Goal: Use online tool/utility: Utilize a website feature to perform a specific function

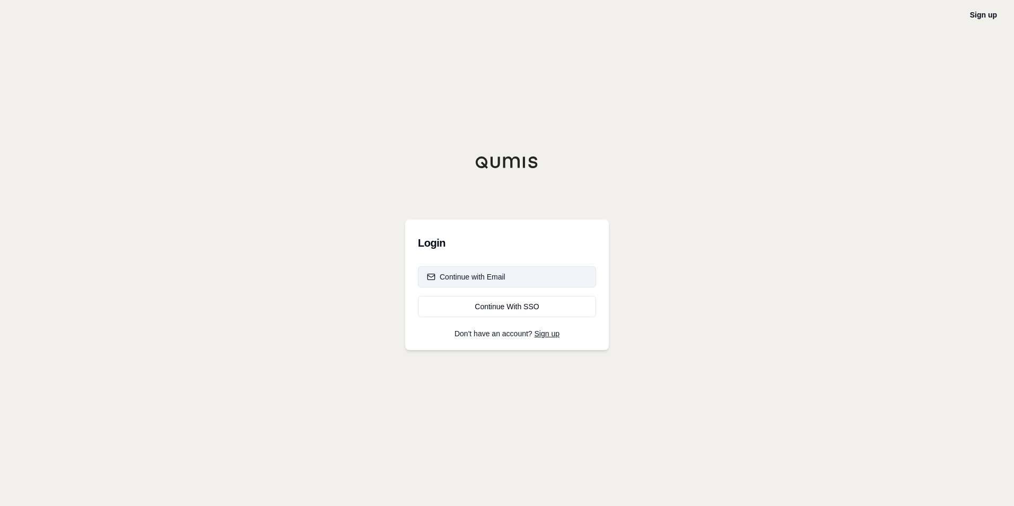
click at [489, 282] on div "Continue with Email" at bounding box center [466, 276] width 78 height 11
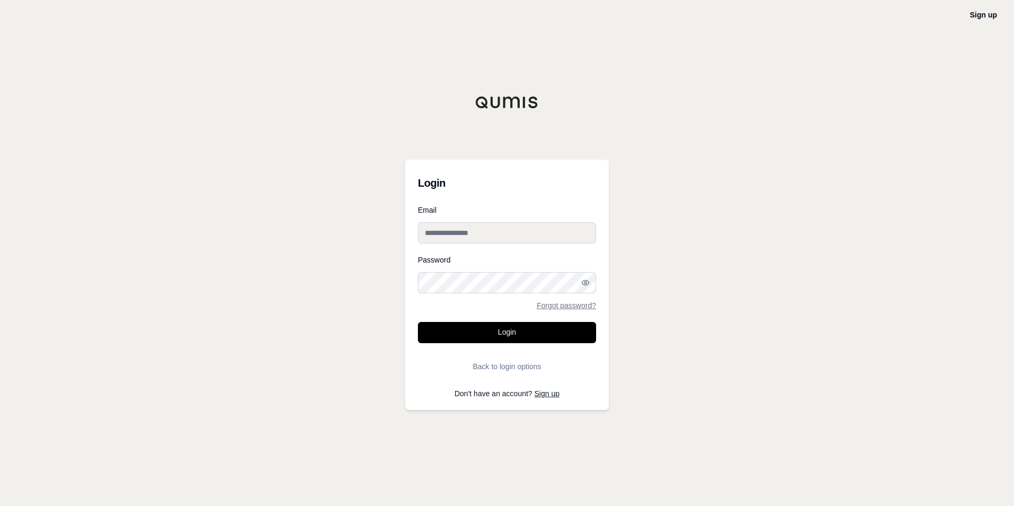
click at [510, 238] on input "Email" at bounding box center [507, 232] width 178 height 21
paste input "**********"
type input "**********"
click at [532, 328] on button "Login" at bounding box center [507, 332] width 178 height 21
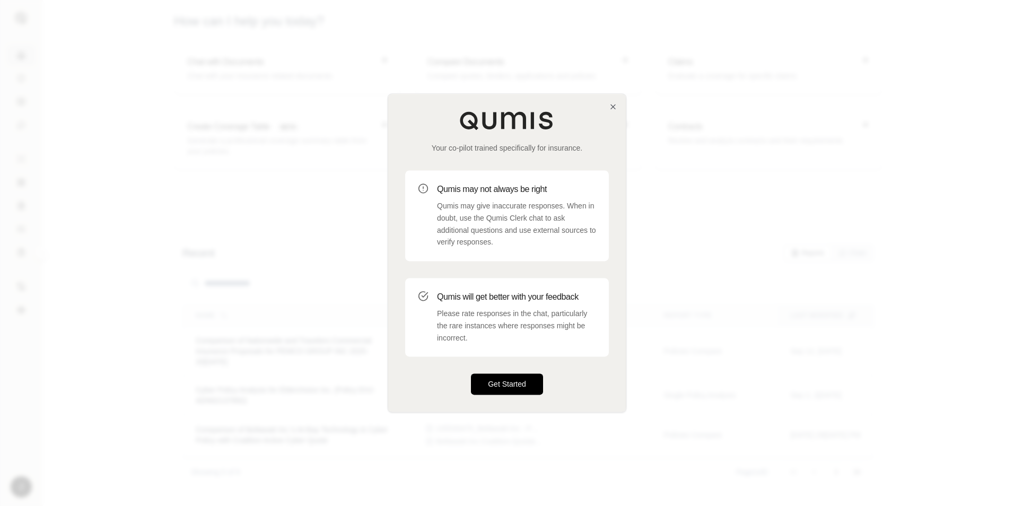
click at [525, 382] on button "Get Started" at bounding box center [507, 384] width 72 height 21
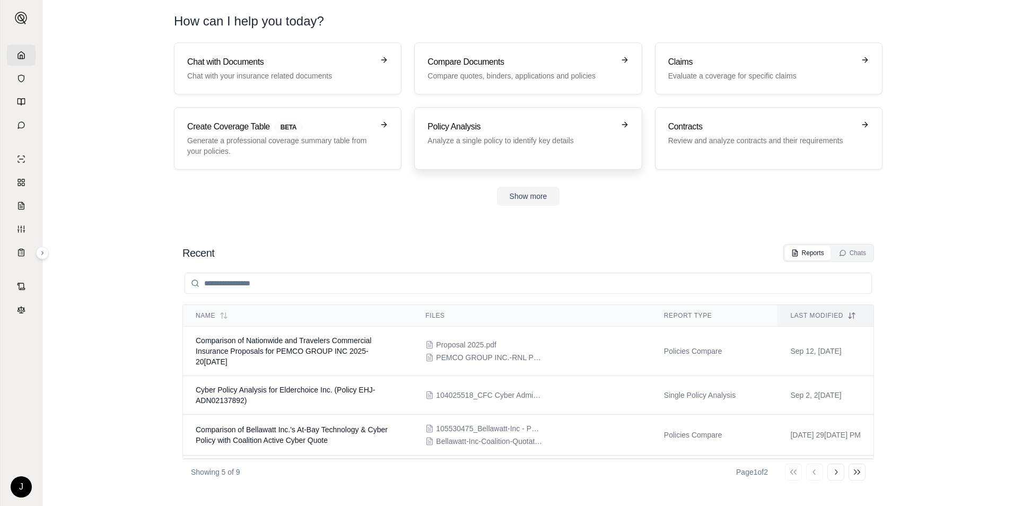
click at [517, 136] on p "Analyze a single policy to identify key details" at bounding box center [520, 140] width 186 height 11
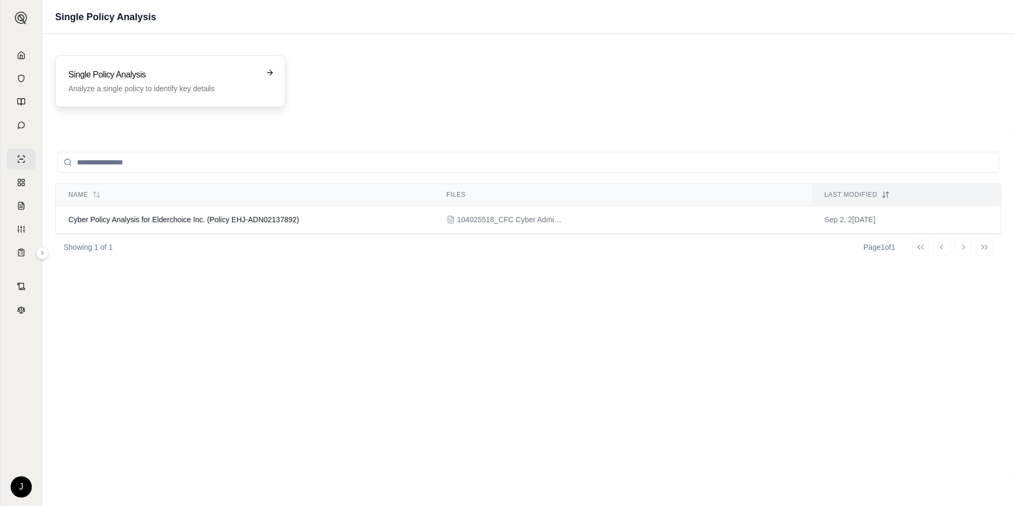
click at [244, 79] on h3 "Single Policy Analysis" at bounding box center [162, 74] width 189 height 13
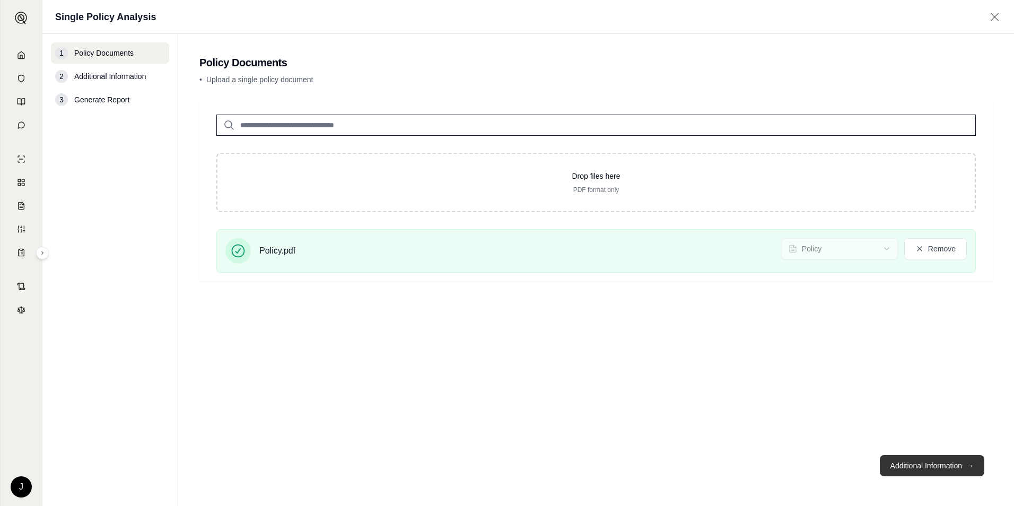
click at [925, 462] on button "Additional Information →" at bounding box center [932, 465] width 104 height 21
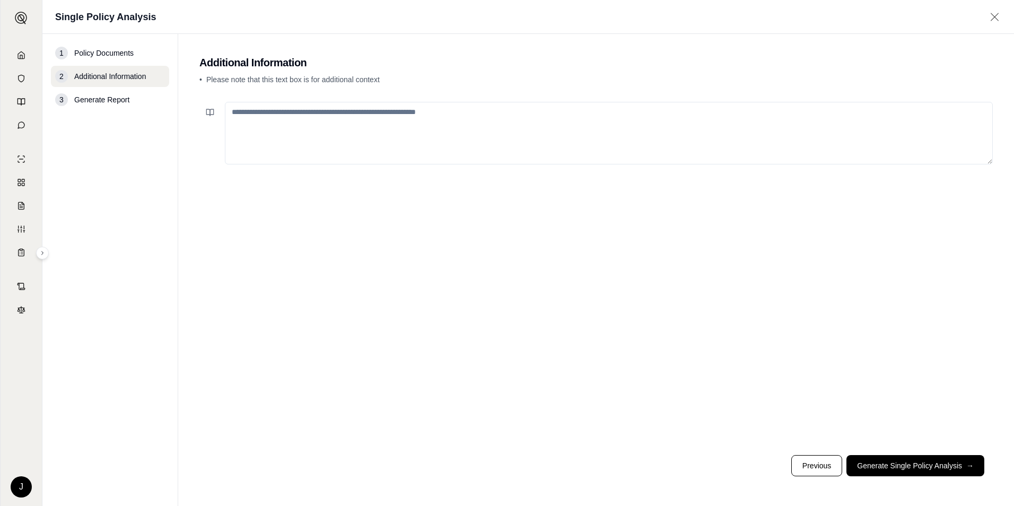
click at [441, 116] on textarea at bounding box center [609, 133] width 768 height 63
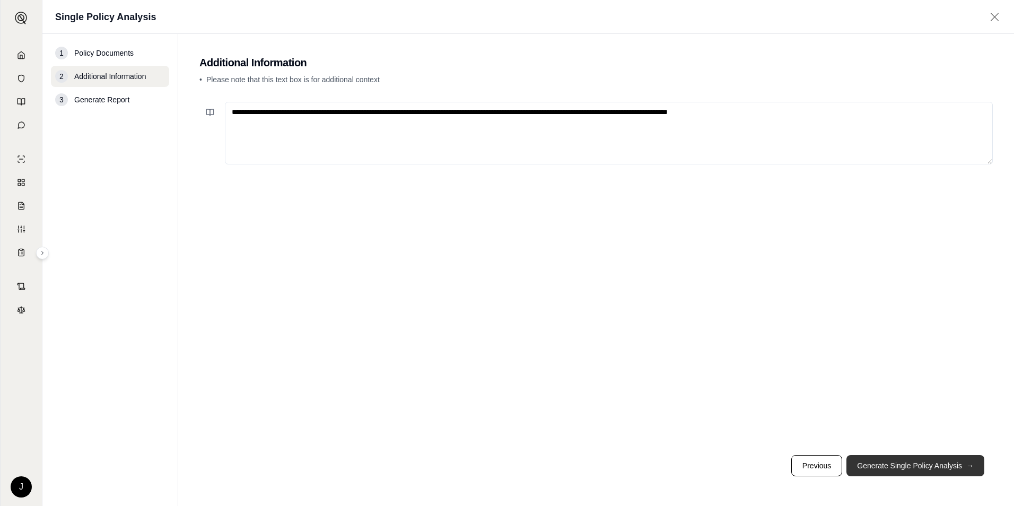
type textarea "**********"
click at [948, 467] on button "Generate Single Policy Analysis →" at bounding box center [915, 465] width 138 height 21
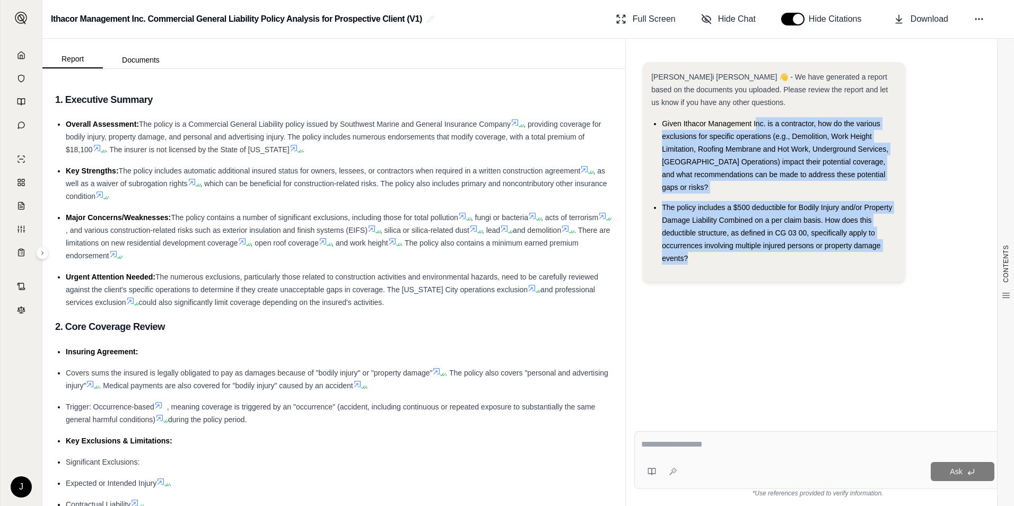
drag, startPoint x: 754, startPoint y: 126, endPoint x: 756, endPoint y: 258, distance: 131.5
click at [756, 258] on ul "Given Ithacor Management Inc. is a contractor, how do the various exclusions fo…" at bounding box center [773, 190] width 245 height 147
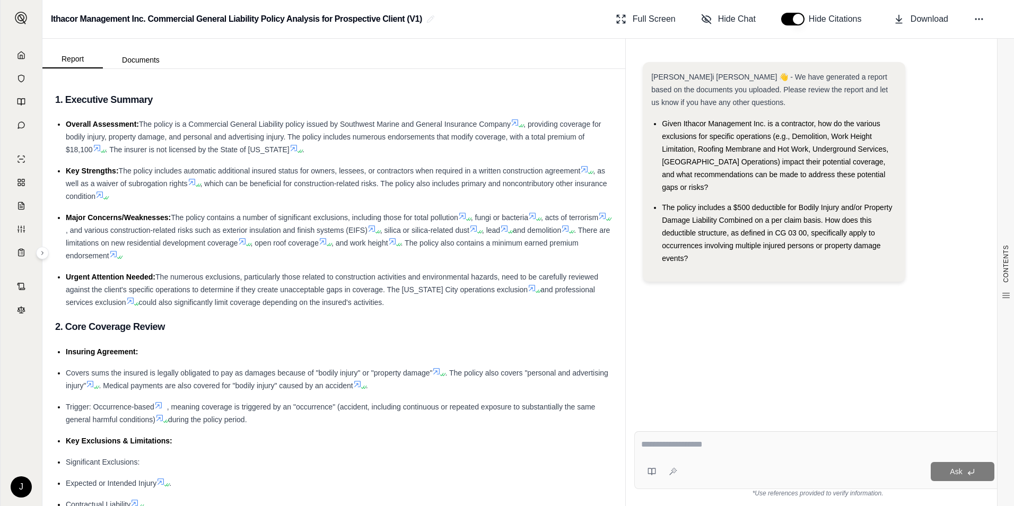
drag, startPoint x: 178, startPoint y: 169, endPoint x: 306, endPoint y: 199, distance: 131.3
click at [306, 199] on div "Key Strengths: The policy includes automatic additional insured status for owne…" at bounding box center [339, 183] width 547 height 38
click at [140, 219] on span "Major Concerns/Weaknesses:" at bounding box center [118, 217] width 105 height 8
click at [196, 179] on icon at bounding box center [192, 182] width 8 height 8
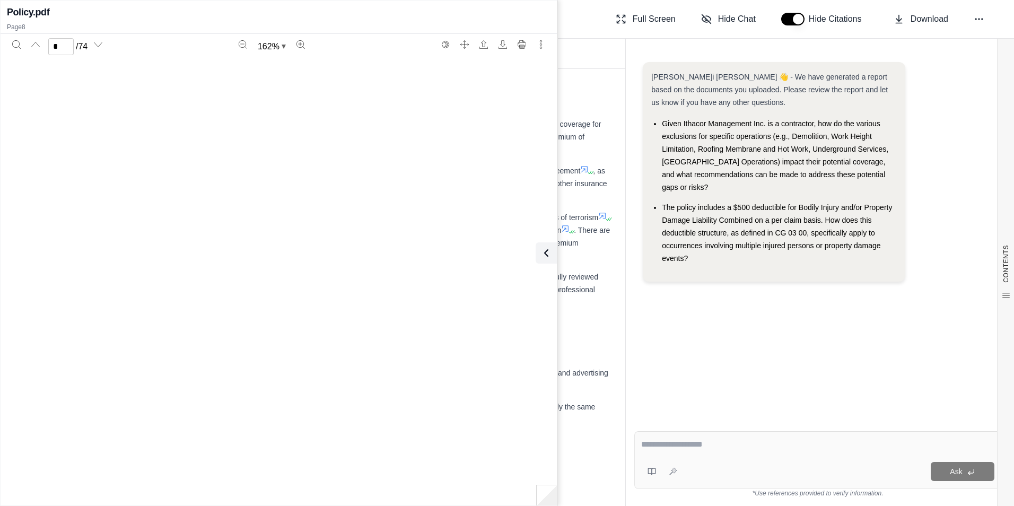
type input "*"
click at [587, 46] on div "Report Documents" at bounding box center [333, 54] width 583 height 30
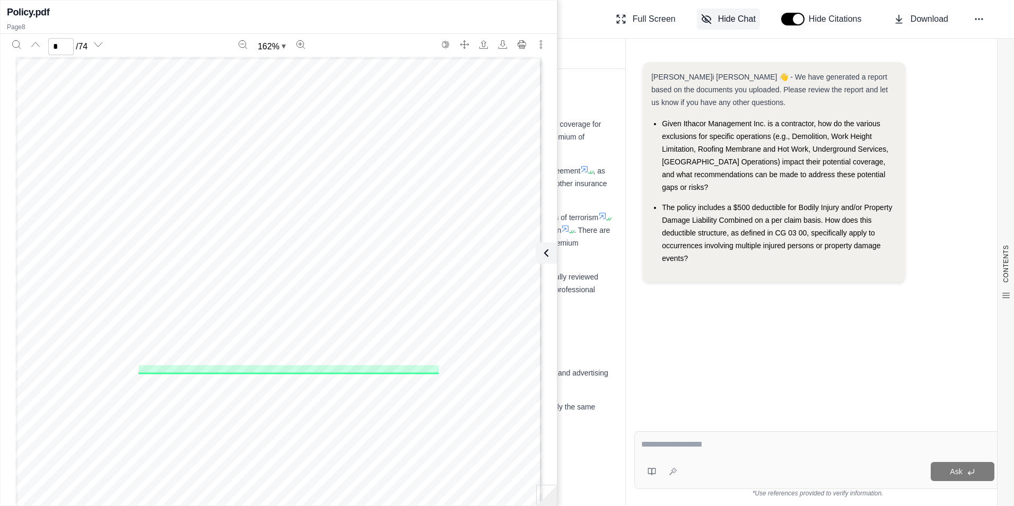
click at [731, 18] on span "Hide Chat" at bounding box center [737, 19] width 38 height 13
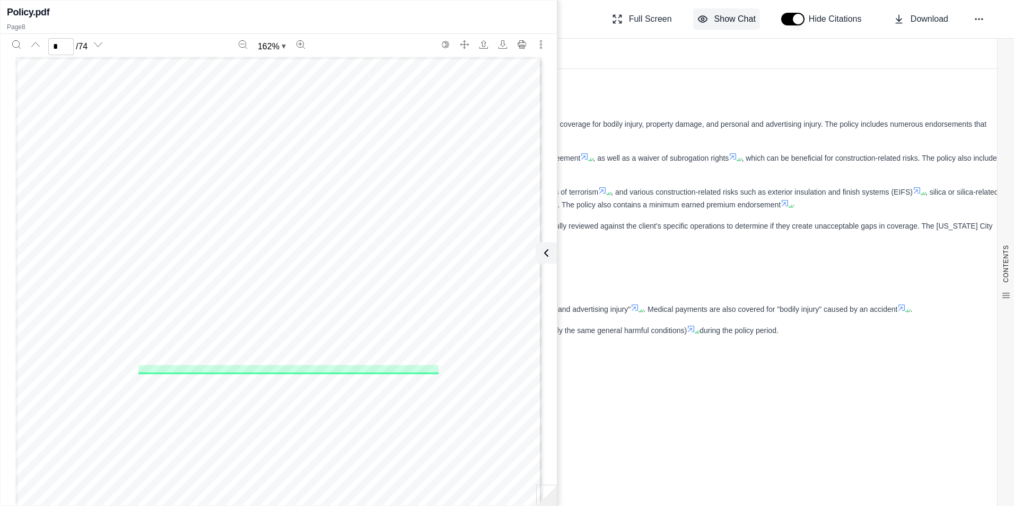
click at [731, 18] on span "Show Chat" at bounding box center [734, 19] width 41 height 13
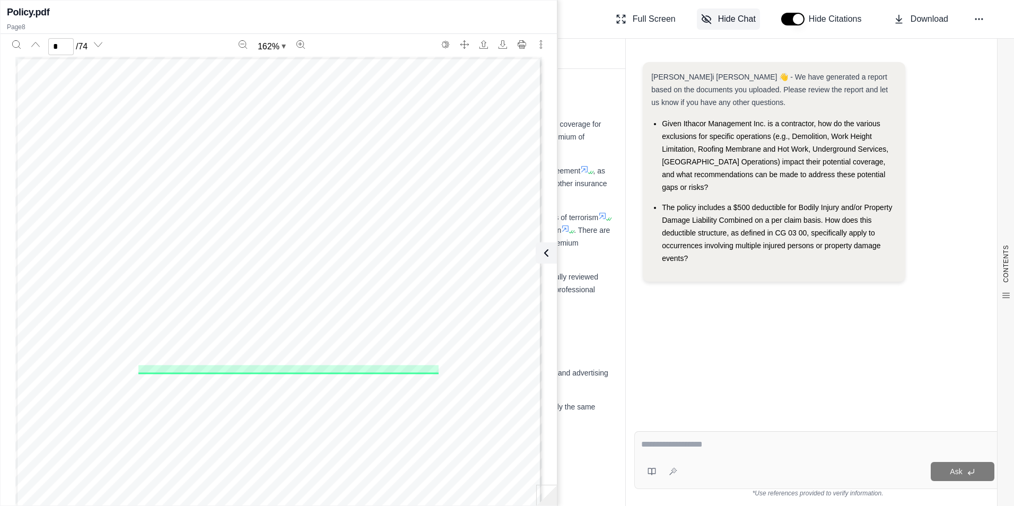
scroll to position [0, 0]
click at [547, 254] on icon at bounding box center [544, 253] width 13 height 13
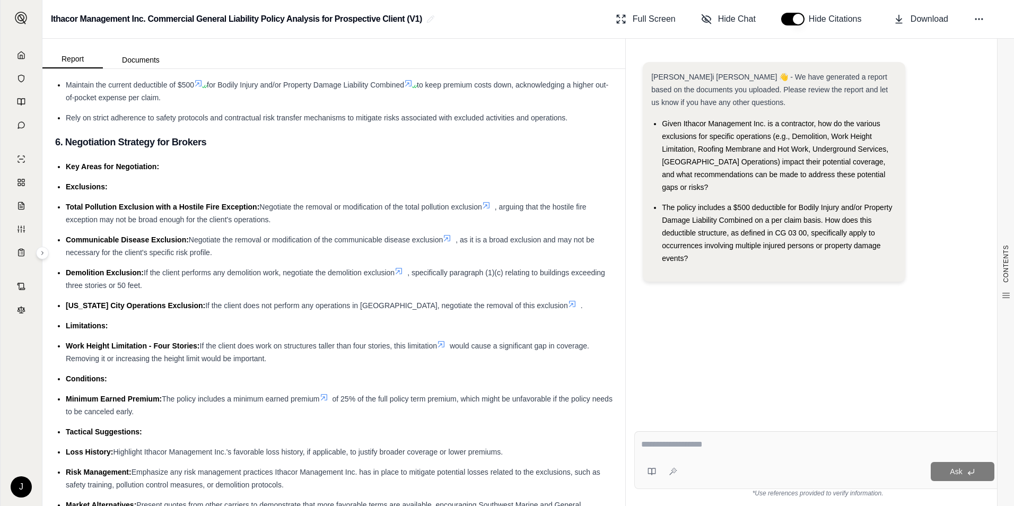
scroll to position [2755, 0]
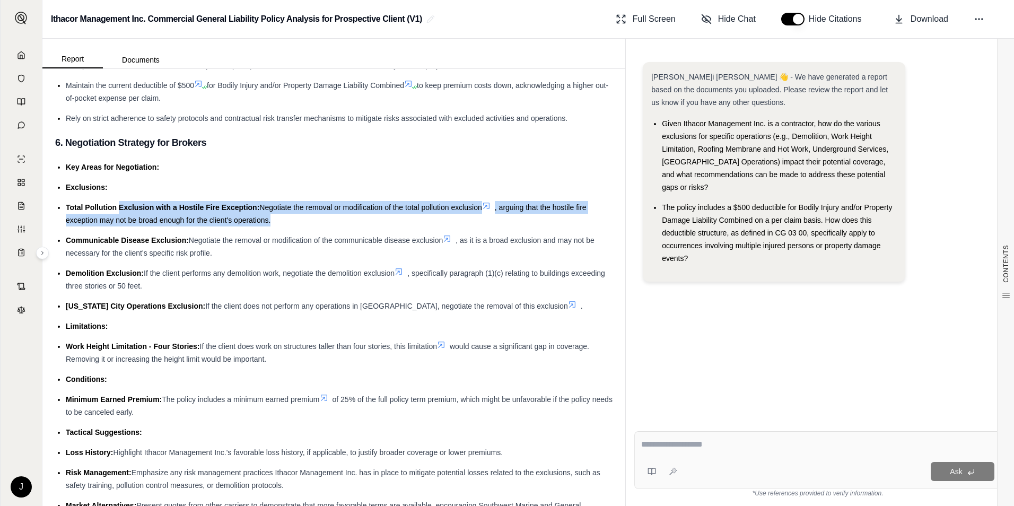
drag, startPoint x: 120, startPoint y: 224, endPoint x: 279, endPoint y: 243, distance: 160.7
click at [279, 226] on li "Total Pollution Exclusion with a Hostile Fire Exception: Negotiate the removal …" at bounding box center [339, 213] width 547 height 25
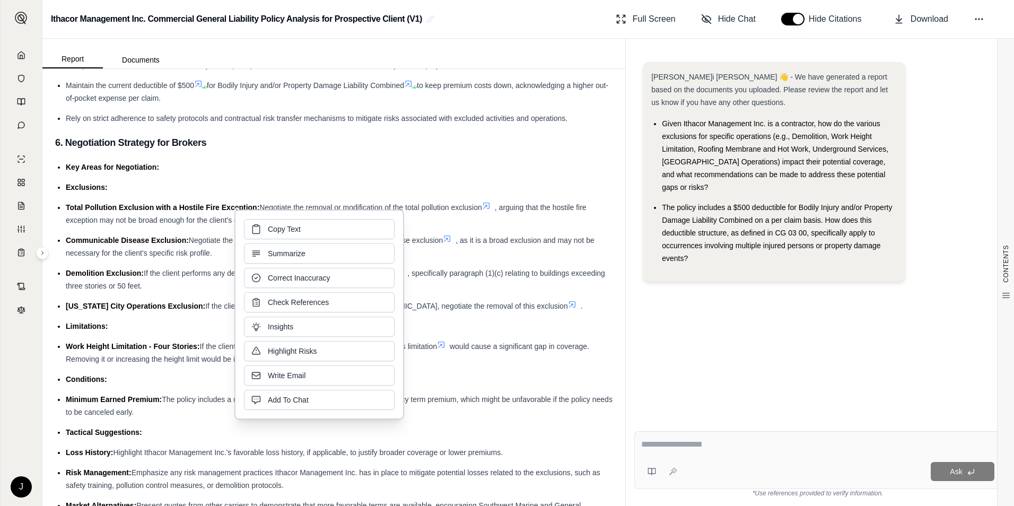
click at [136, 259] on li "Communicable Disease Exclusion: Negotiate the removal or modification of the co…" at bounding box center [339, 246] width 547 height 25
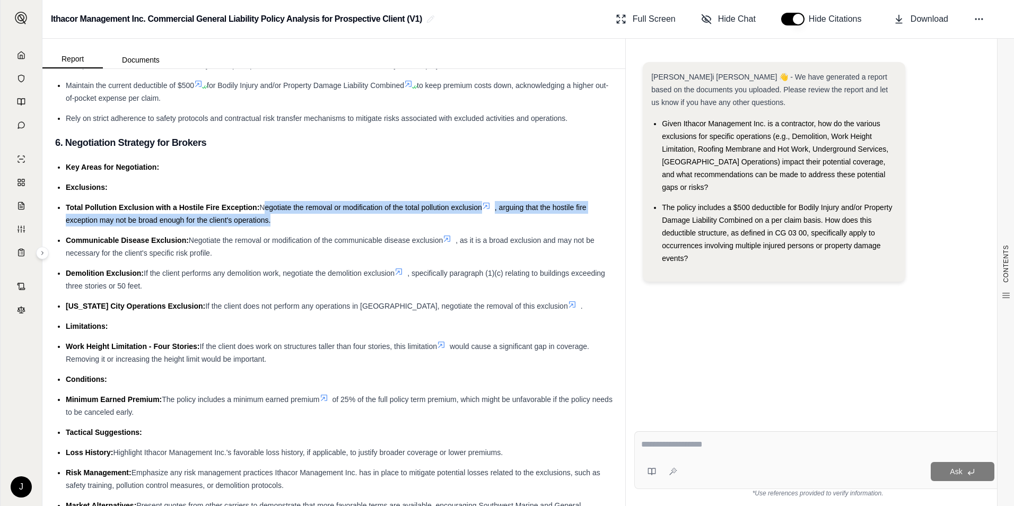
drag, startPoint x: 261, startPoint y: 227, endPoint x: 274, endPoint y: 240, distance: 17.6
click at [274, 226] on li "Total Pollution Exclusion with a Hostile Fire Exception: Negotiate the removal …" at bounding box center [339, 213] width 547 height 25
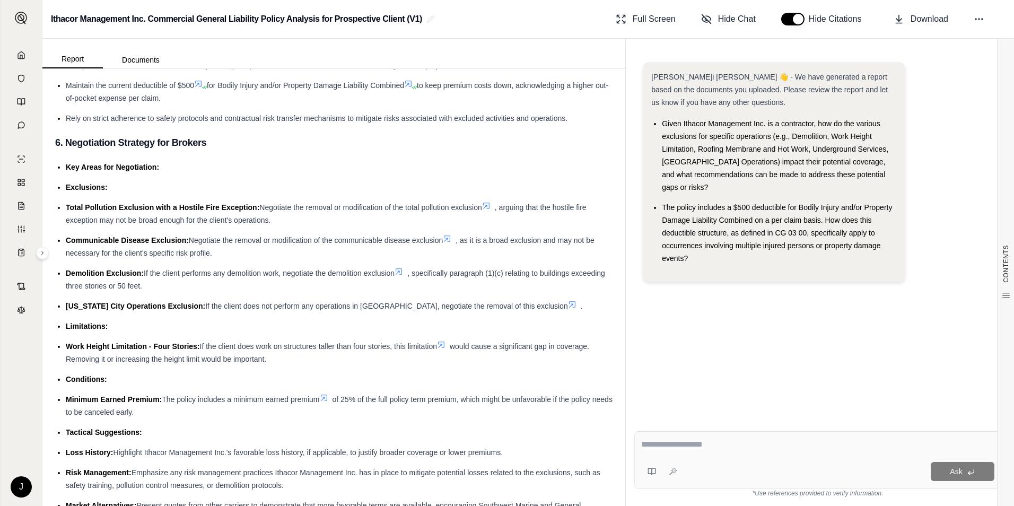
click at [471, 257] on span ", as it is a broad exclusion and may not be necessary for the client's specific…" at bounding box center [330, 246] width 529 height 21
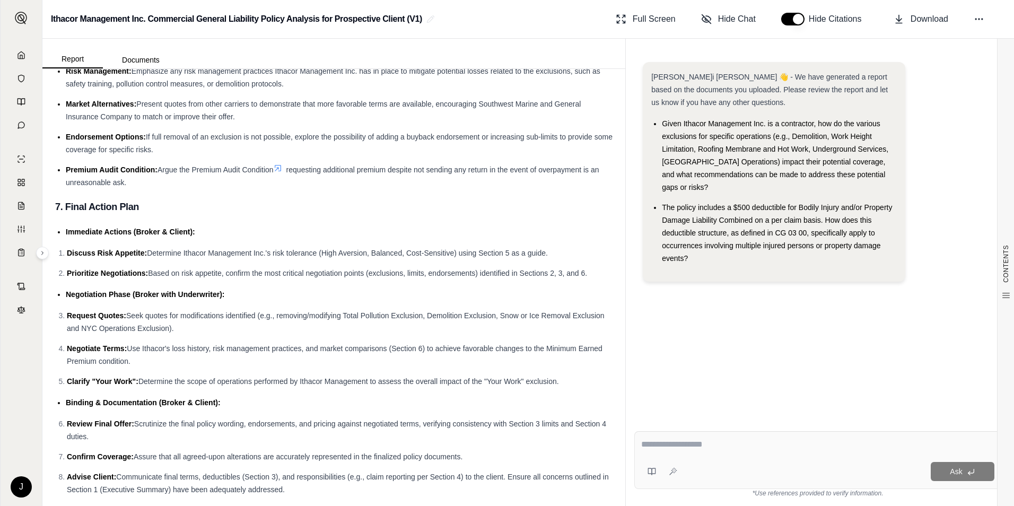
scroll to position [3188, 0]
